Goal: Check status: Check status

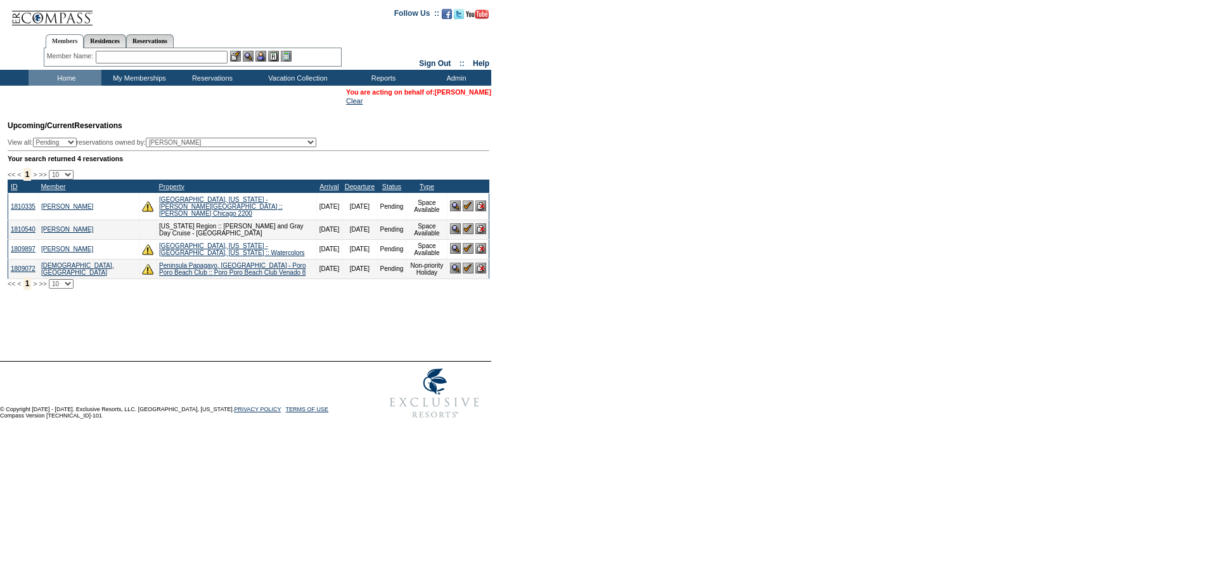
click at [463, 91] on link "[PERSON_NAME]" at bounding box center [463, 92] width 56 height 8
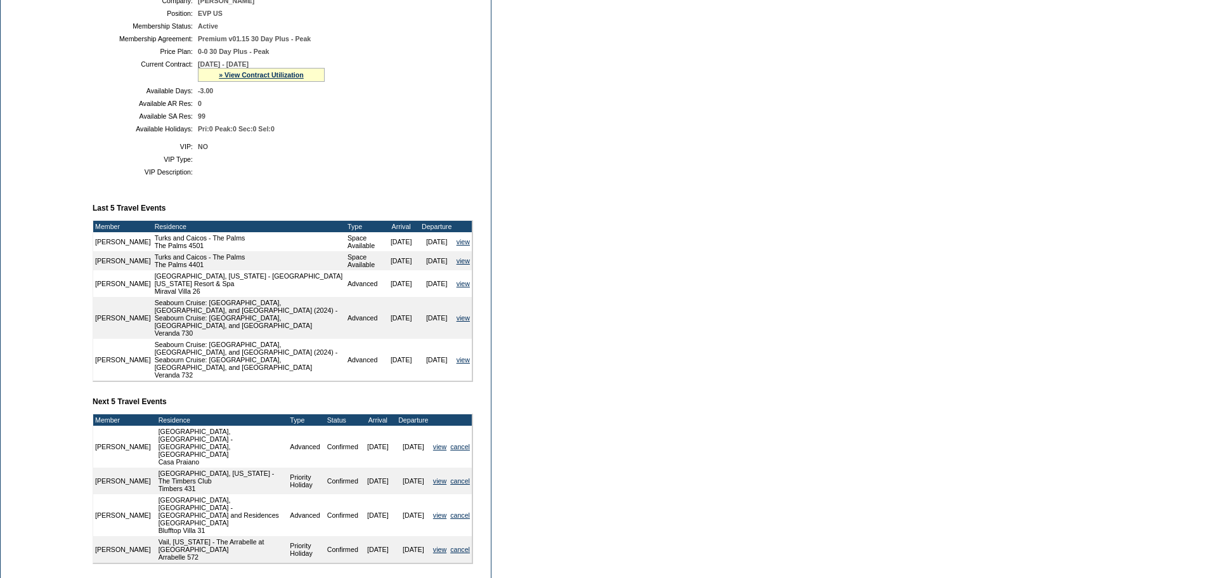
scroll to position [127, 0]
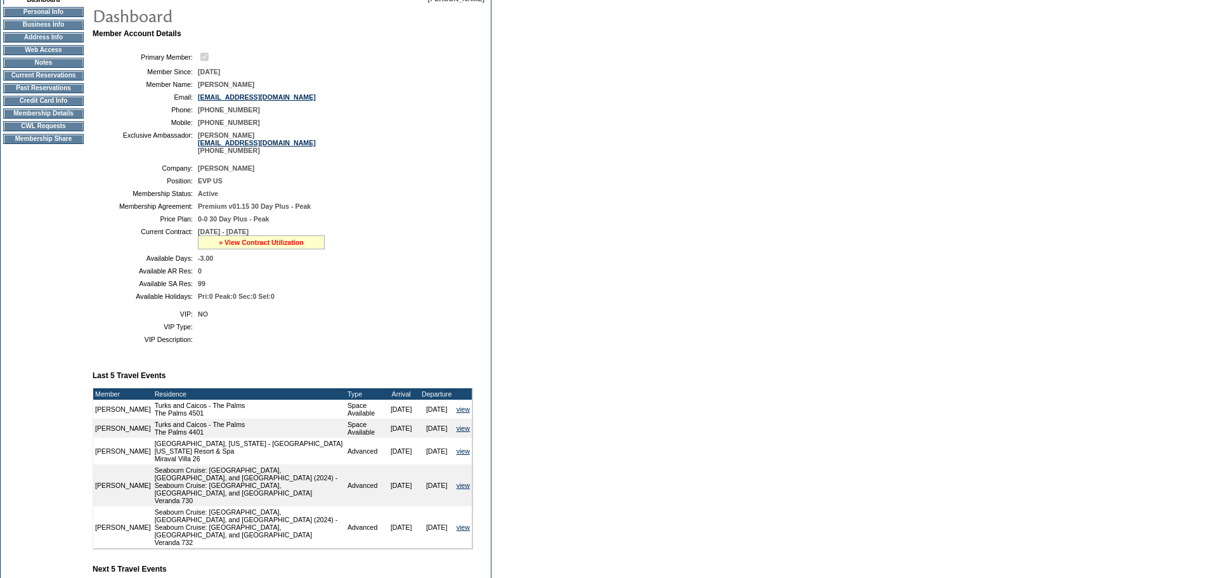
click at [279, 246] on link "» View Contract Utilization" at bounding box center [261, 242] width 85 height 8
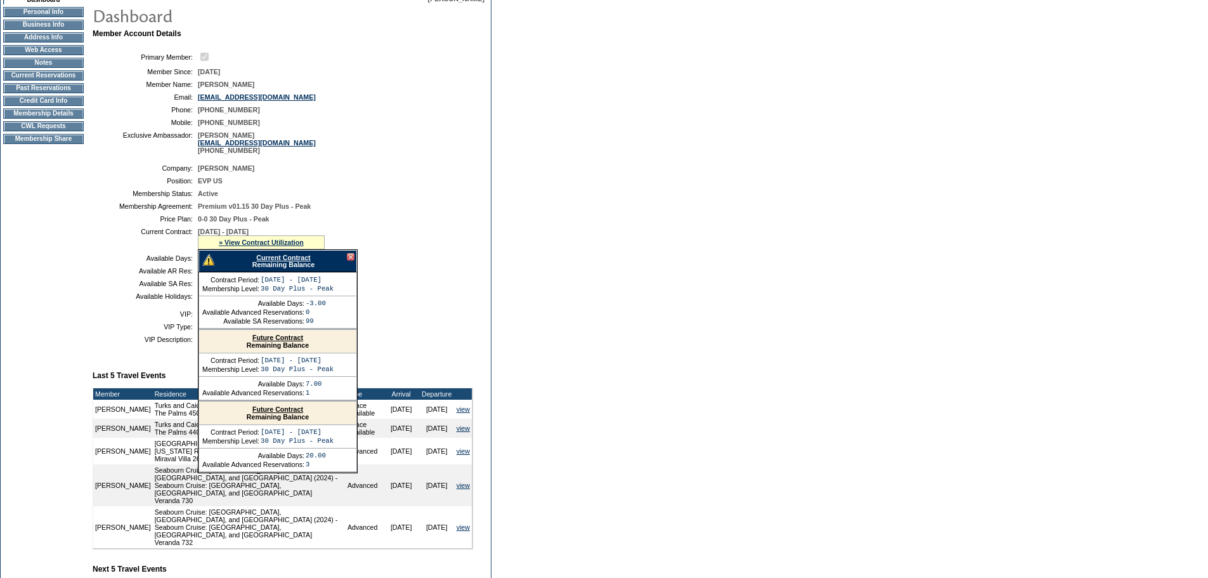
click at [283, 261] on link "Current Contract" at bounding box center [283, 258] width 54 height 8
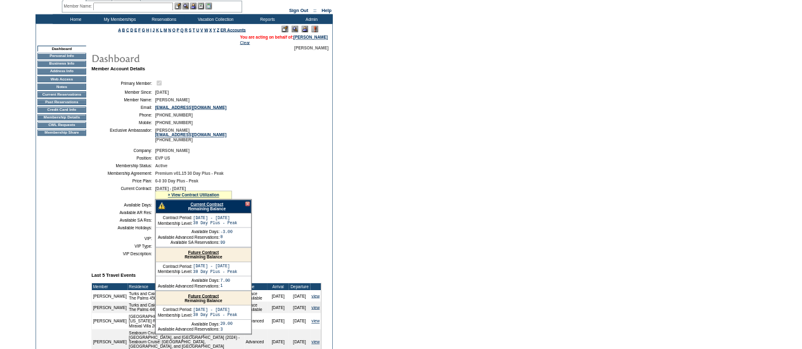
scroll to position [0, 0]
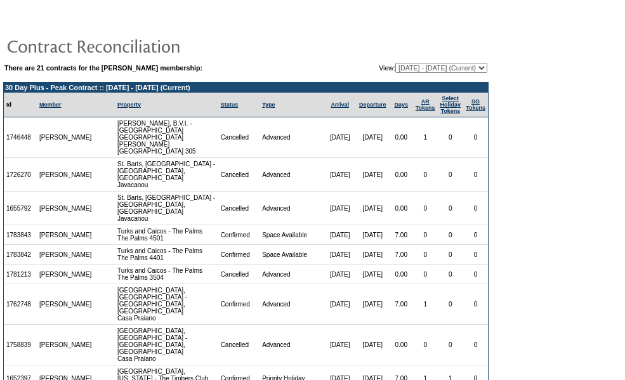
click at [443, 66] on select "[DATE] - [DATE] [DATE] - [DATE] [DATE] - [DATE] [DATE] - [DATE] [DATE] - [DATE]…" at bounding box center [441, 68] width 92 height 10
click at [535, 136] on form "There are 21 contracts for the [PERSON_NAME] membership: View: [DATE] - [DATE] …" at bounding box center [312, 220] width 625 height 440
